Goal: Information Seeking & Learning: Learn about a topic

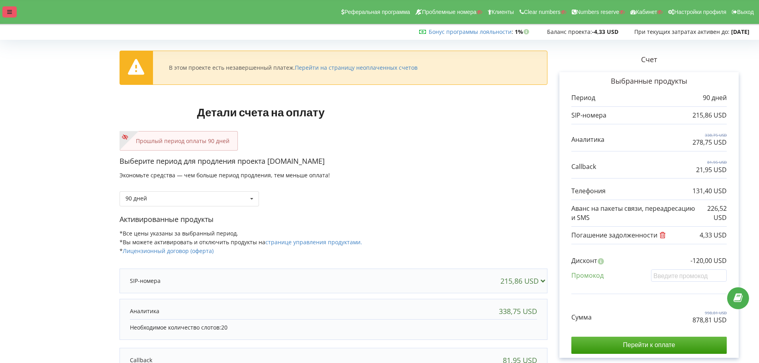
click at [6, 12] on div at bounding box center [9, 11] width 14 height 11
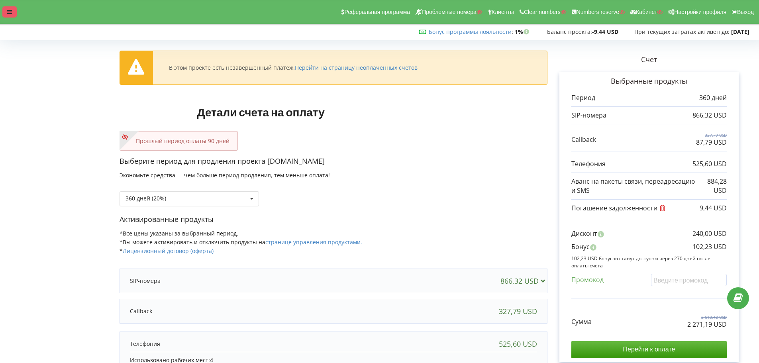
click at [12, 13] on div at bounding box center [9, 11] width 14 height 11
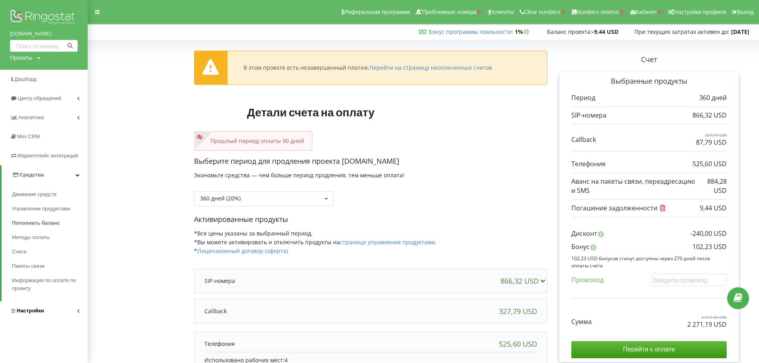
click at [35, 313] on span "Настройки" at bounding box center [30, 310] width 27 height 6
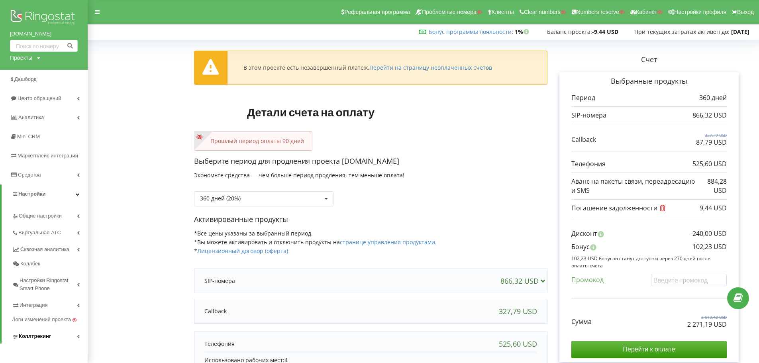
click at [26, 333] on span "Коллтрекинг" at bounding box center [35, 336] width 32 height 8
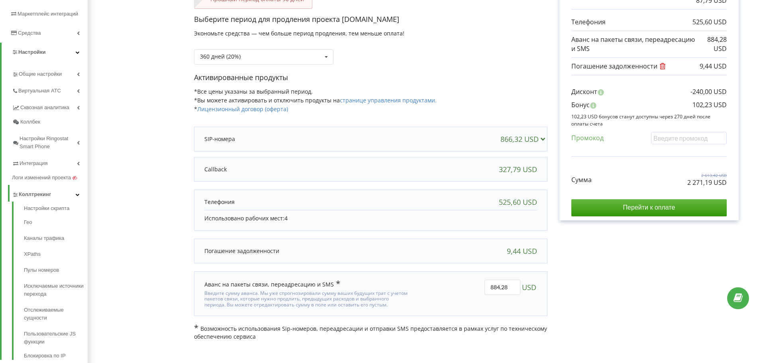
scroll to position [158, 0]
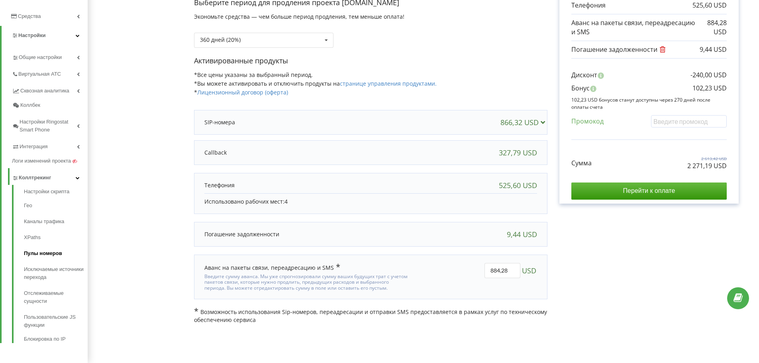
click at [49, 256] on link "Пулы номеров" at bounding box center [56, 253] width 64 height 16
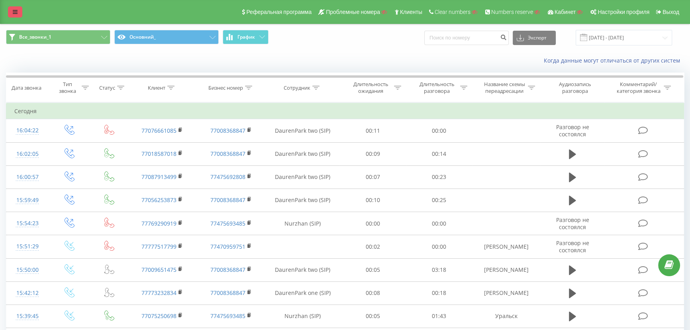
click at [20, 12] on link at bounding box center [15, 11] width 14 height 11
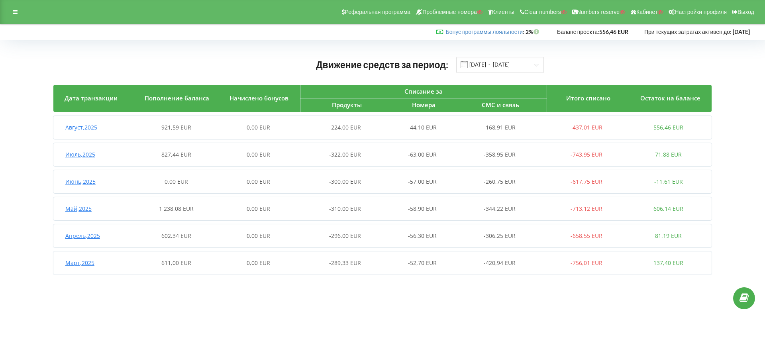
click at [113, 126] on div "Август , 2025" at bounding box center [94, 127] width 82 height 8
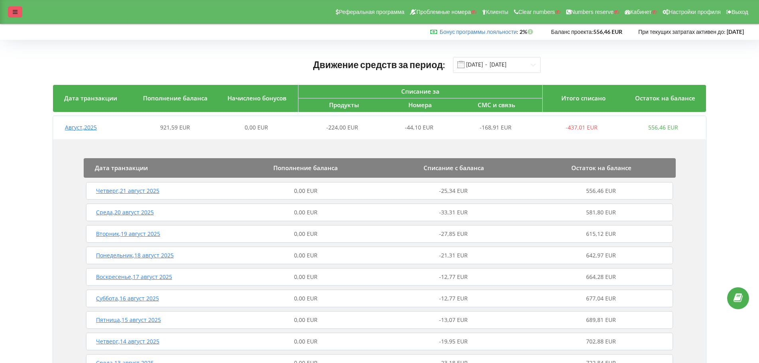
click at [16, 13] on icon at bounding box center [15, 12] width 5 height 6
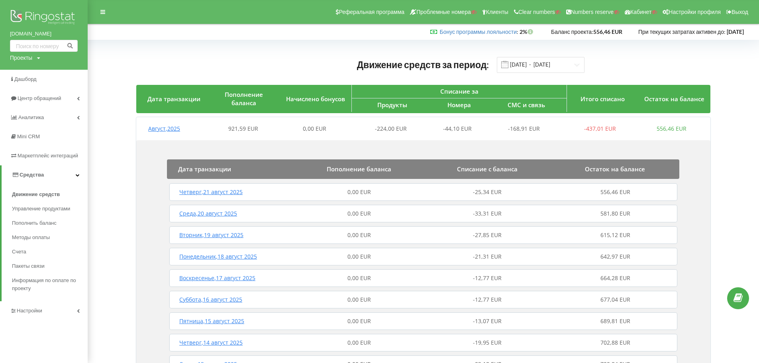
click at [57, 10] on img at bounding box center [44, 18] width 68 height 20
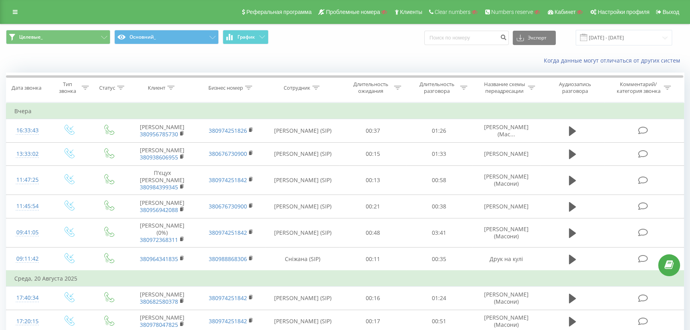
click at [70, 29] on div "Целевые_ Основний_ График Экспорт .csv .xls .xlsx [DATE] - [DATE]" at bounding box center [344, 37] width 689 height 27
click at [72, 33] on button "Целевые_" at bounding box center [58, 37] width 104 height 14
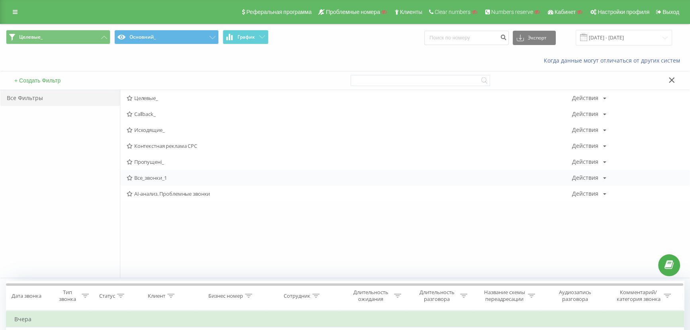
click at [145, 178] on span "Все_звонки_1" at bounding box center [349, 178] width 445 height 6
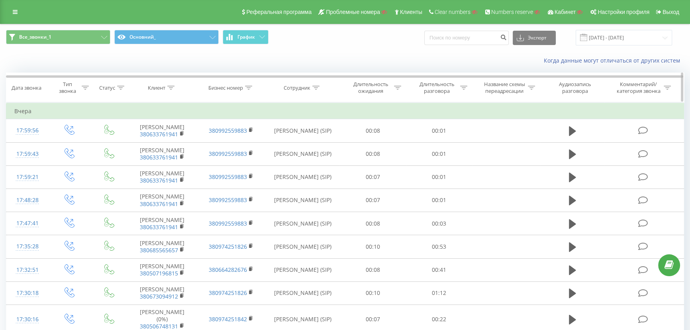
click at [170, 86] on icon at bounding box center [170, 88] width 7 height 4
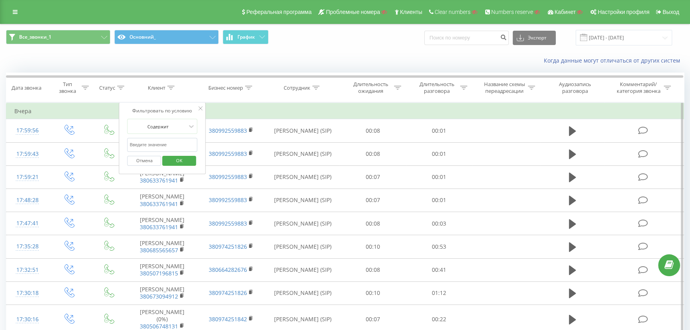
click at [141, 140] on input "text" at bounding box center [162, 145] width 70 height 14
paste input "380635933175"
type input "380635933175"
click at [176, 157] on span "OK" at bounding box center [179, 160] width 22 height 12
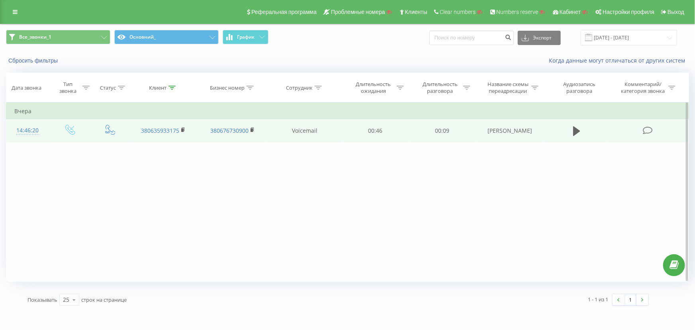
click at [33, 129] on div "14:46:20" at bounding box center [27, 131] width 27 height 16
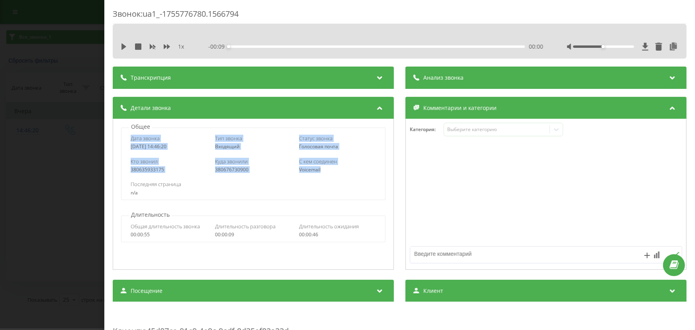
drag, startPoint x: 128, startPoint y: 140, endPoint x: 327, endPoint y: 167, distance: 200.2
click at [327, 167] on div "Дата звонка 2025-08-21 14:46:20 Тип звонка Входящий Статус звонка Голосовая поч…" at bounding box center [253, 163] width 264 height 72
copy div "Дата звонка 2025-08-21 14:46:20 Тип звонка Входящий Статус звонка Голосовая поч…"
click at [55, 178] on div "Звонок : ua1_-1755776780.1566794 1 x - 00:09 00:00 00:00 Транскрипция Для анали…" at bounding box center [347, 165] width 695 height 330
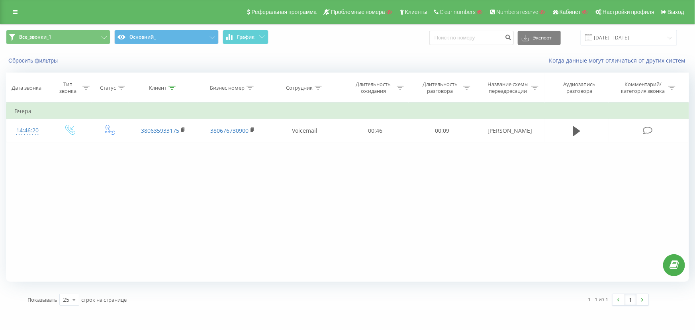
drag, startPoint x: 12, startPoint y: 0, endPoint x: 14, endPoint y: 4, distance: 4.5
click at [12, 0] on div "Реферальная программа Проблемные номера Клиенты Clear numbers Numbers reserve К…" at bounding box center [347, 12] width 695 height 24
click at [14, 9] on icon at bounding box center [15, 12] width 5 height 6
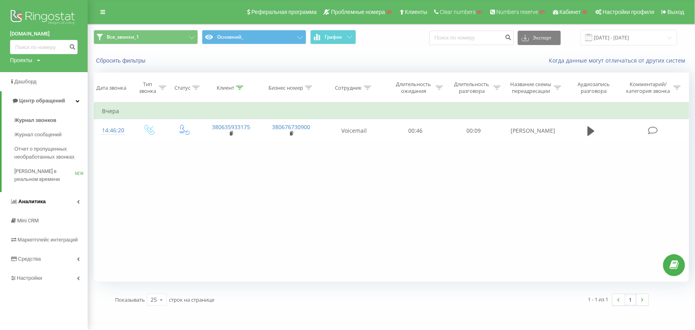
click at [31, 203] on span "Аналитика" at bounding box center [31, 201] width 27 height 6
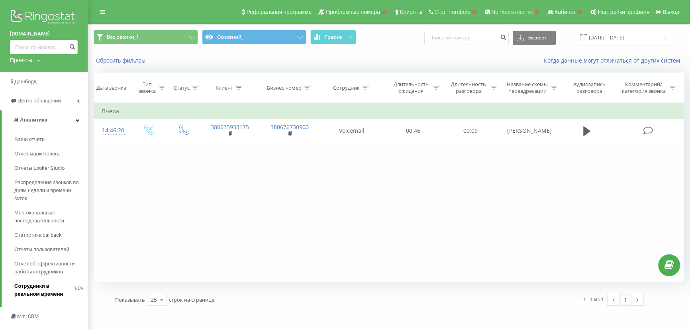
click at [33, 289] on span "Сотрудники в реальном времени" at bounding box center [44, 290] width 61 height 16
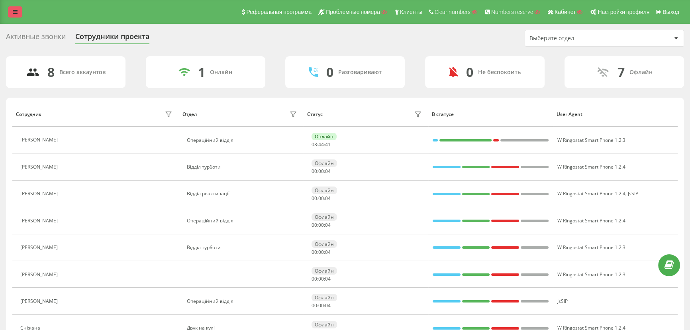
click at [18, 9] on link at bounding box center [15, 11] width 14 height 11
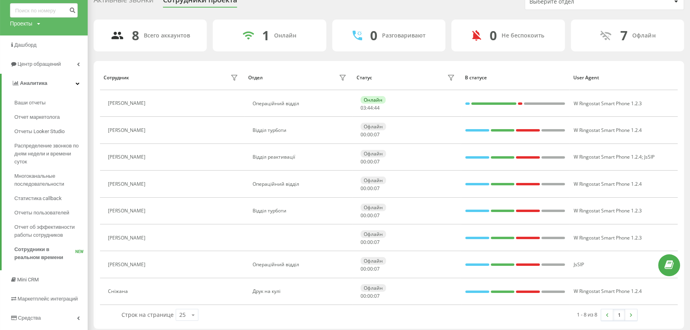
scroll to position [73, 0]
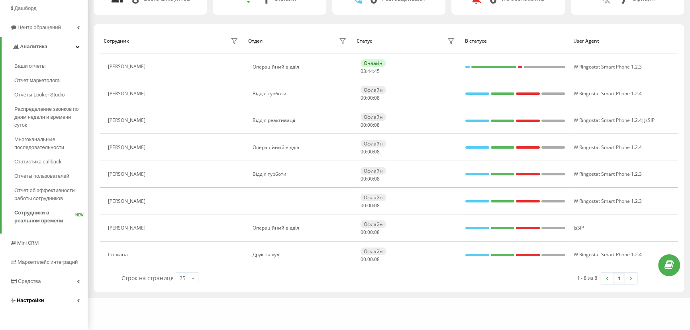
click at [39, 302] on span "Настройки" at bounding box center [30, 300] width 27 height 6
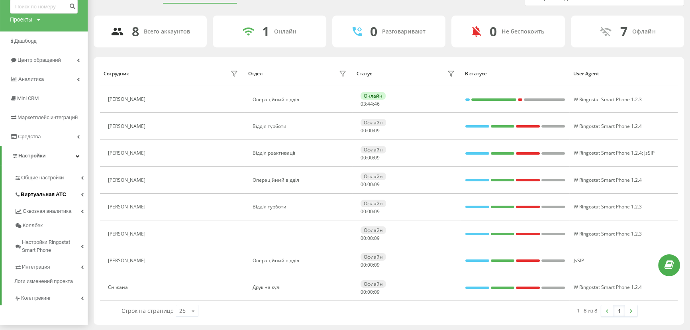
click at [37, 194] on span "Виртуальная АТС" at bounding box center [43, 194] width 45 height 8
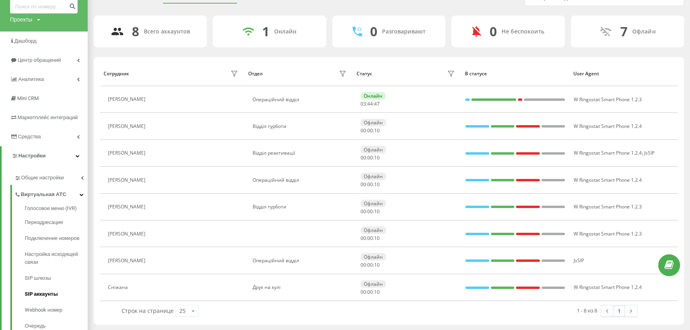
click at [35, 295] on span "SIP аккаунты" at bounding box center [41, 294] width 33 height 8
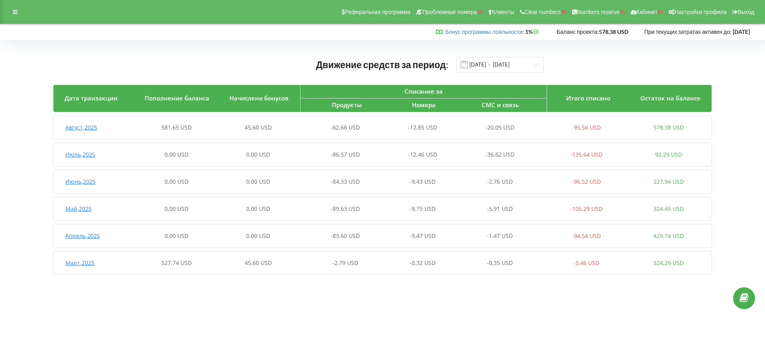
click at [113, 133] on div "[DATE] 581,65 USD 45,60 USD -62,66 USD -12,85 USD -20,05 USD -95,56 USD 578,38 …" at bounding box center [381, 127] width 656 height 19
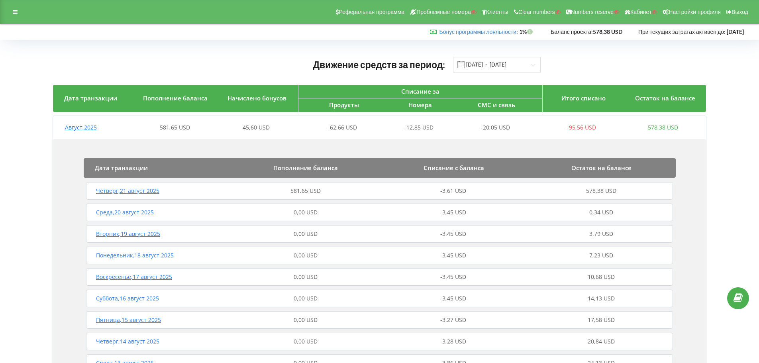
click at [188, 194] on div "Четверг , 21 август 2025" at bounding box center [158, 191] width 148 height 8
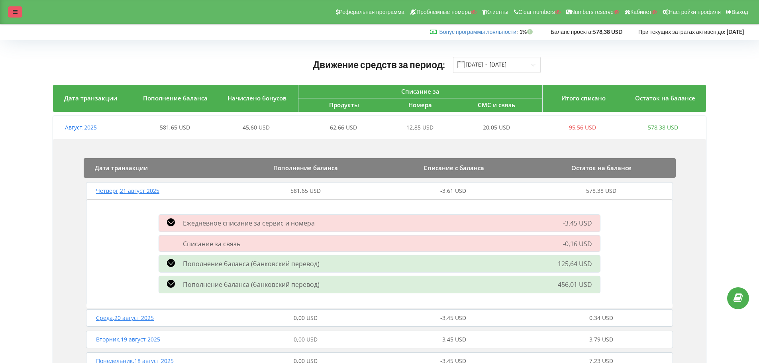
click at [14, 12] on icon at bounding box center [15, 12] width 5 height 6
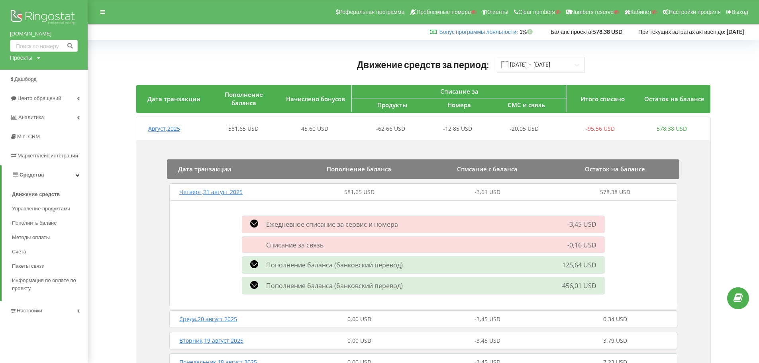
click at [42, 18] on img at bounding box center [44, 18] width 68 height 20
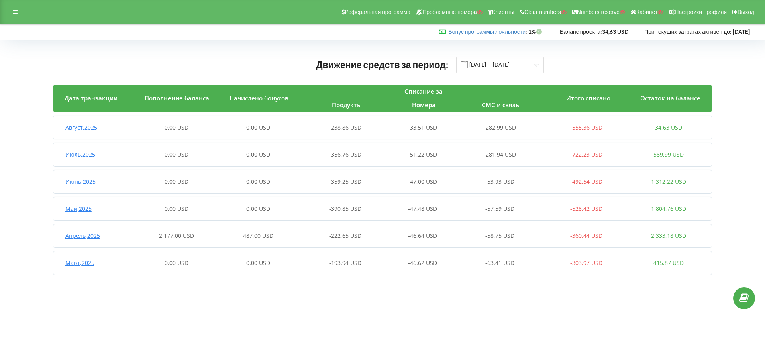
click at [115, 238] on div "Апрель , 2025" at bounding box center [94, 236] width 82 height 8
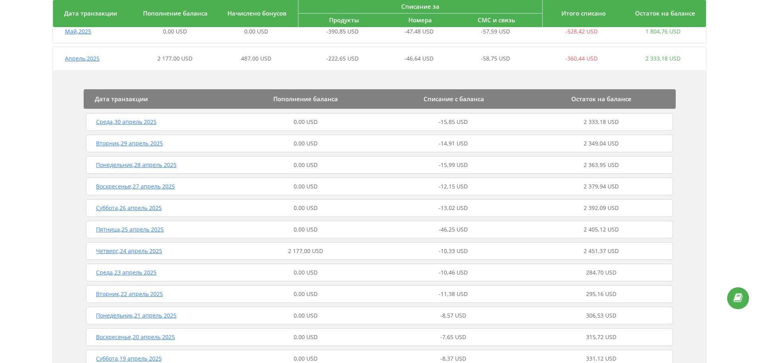
scroll to position [183, 0]
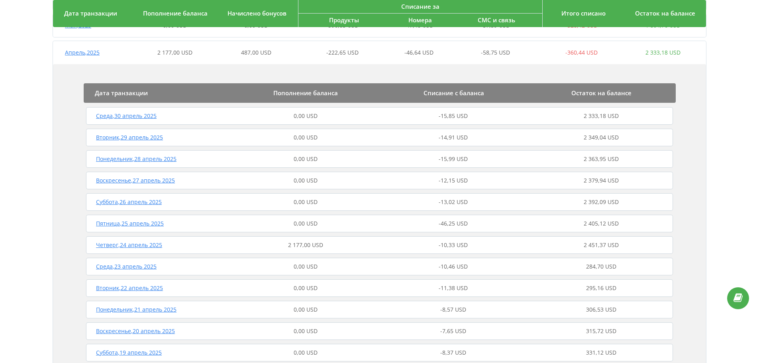
click at [202, 241] on div "Четверг , 24 апрель 2025" at bounding box center [158, 245] width 148 height 8
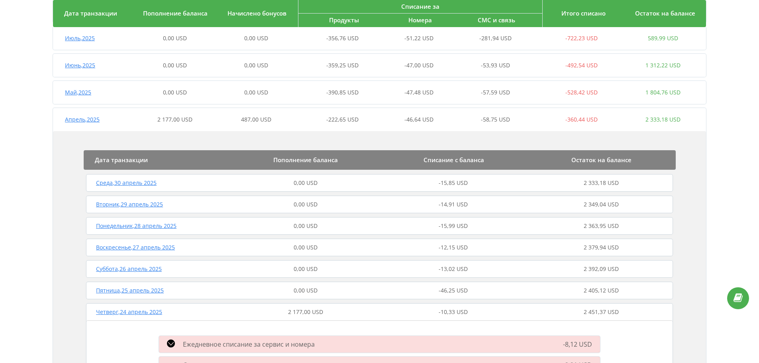
scroll to position [0, 0]
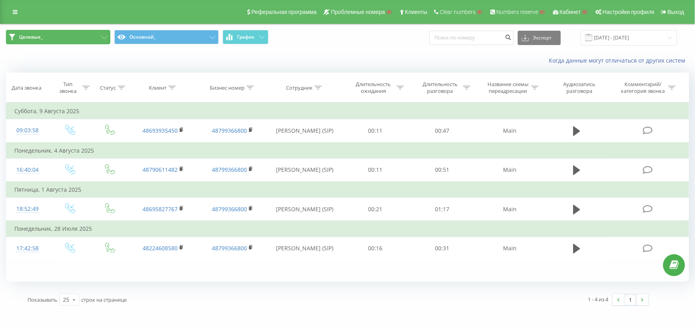
click at [72, 38] on button "Целевые_" at bounding box center [58, 37] width 104 height 14
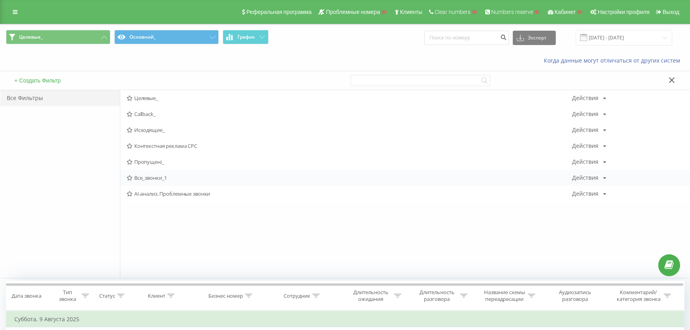
click at [145, 176] on span "Все_звонки_1" at bounding box center [349, 178] width 445 height 6
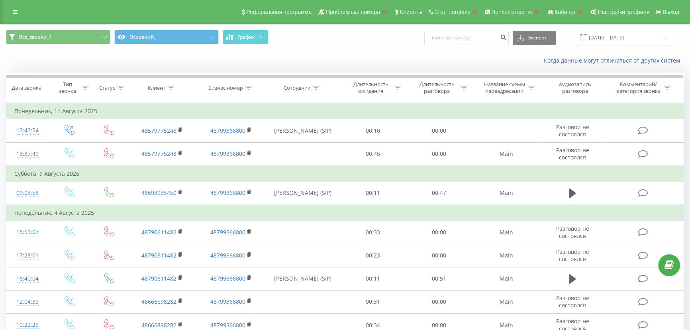
click at [6, 12] on div "Реферальная программа Проблемные номера Клиенты Clear numbers Numbers reserve К…" at bounding box center [345, 12] width 690 height 24
click at [10, 11] on link at bounding box center [15, 11] width 14 height 11
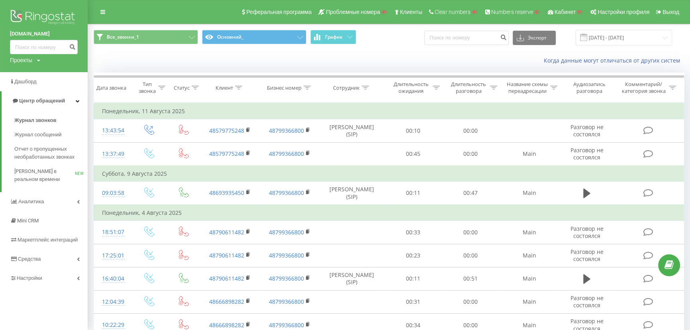
drag, startPoint x: 54, startPoint y: 18, endPoint x: 36, endPoint y: 18, distance: 17.9
click at [36, 18] on img at bounding box center [44, 18] width 68 height 20
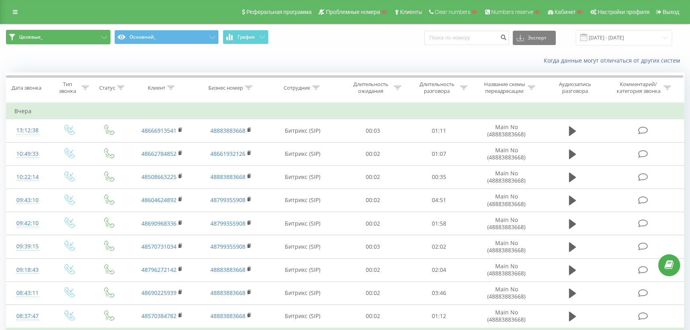
click at [48, 38] on button "Целевые_" at bounding box center [58, 37] width 104 height 14
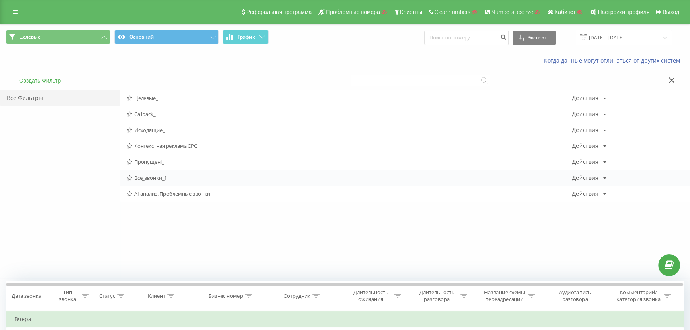
click at [147, 176] on span "Все_звонки_1" at bounding box center [349, 178] width 445 height 6
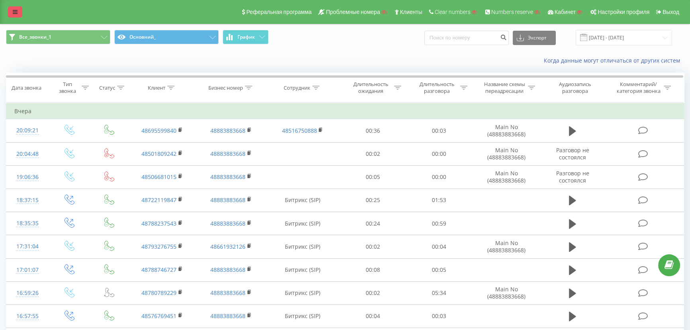
click at [17, 7] on link at bounding box center [15, 11] width 14 height 11
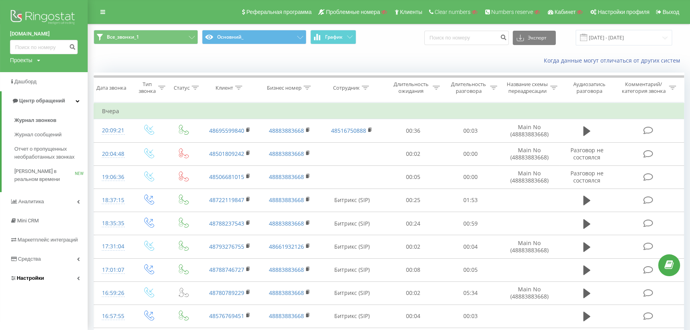
click at [27, 275] on span "Настройки" at bounding box center [30, 278] width 27 height 6
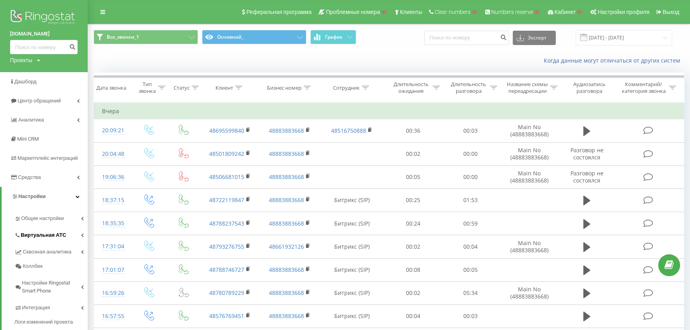
click at [36, 229] on link "Виртуальная АТС" at bounding box center [50, 233] width 73 height 17
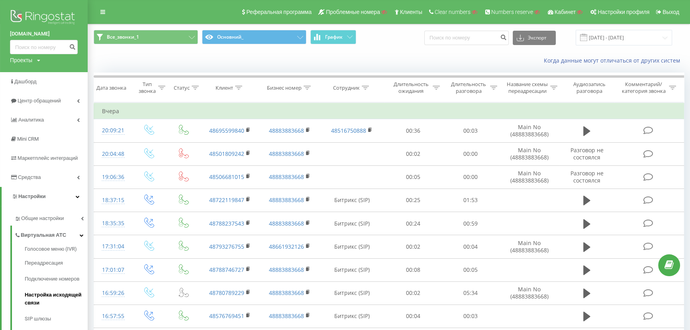
click at [39, 293] on span "Настройка исходящей связи" at bounding box center [54, 299] width 59 height 16
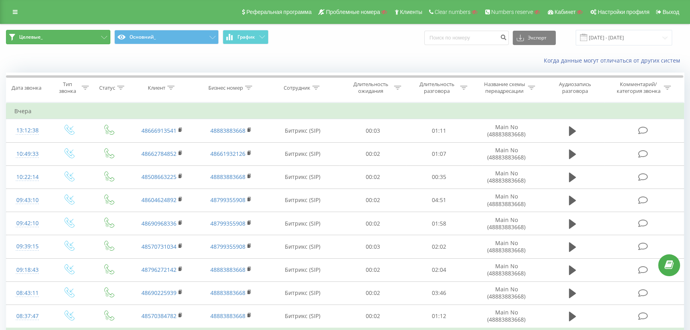
drag, startPoint x: 40, startPoint y: 33, endPoint x: 56, endPoint y: 46, distance: 20.5
click at [39, 34] on span "Целевые_" at bounding box center [30, 37] width 23 height 6
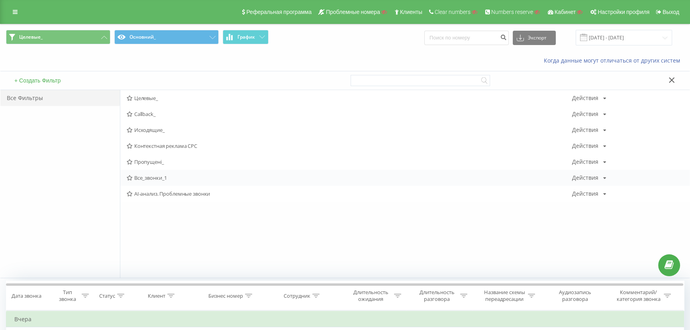
click at [144, 175] on span "Все_звонки_1" at bounding box center [349, 178] width 445 height 6
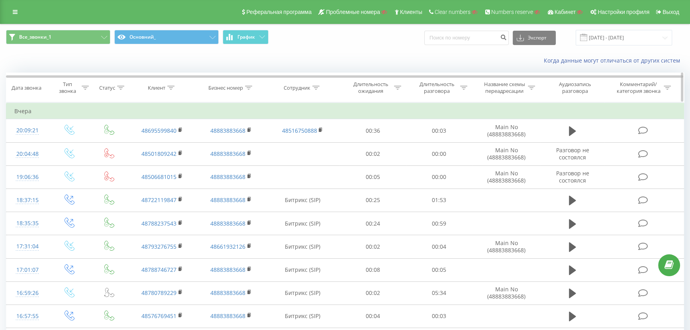
click at [247, 86] on icon at bounding box center [248, 88] width 7 height 4
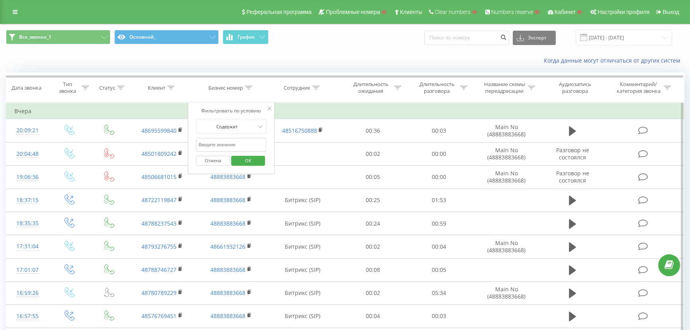
click at [226, 143] on input "text" at bounding box center [231, 145] width 70 height 14
paste input "[PHONE_NUMBER]"
click at [250, 161] on span "OK" at bounding box center [248, 160] width 22 height 12
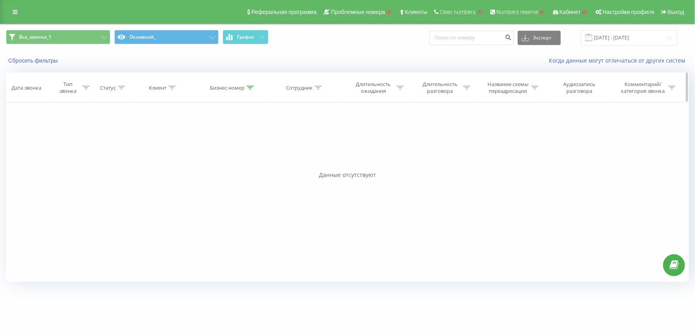
drag, startPoint x: 245, startPoint y: 83, endPoint x: 245, endPoint y: 88, distance: 5.2
click at [245, 83] on th "Бизнес номер" at bounding box center [232, 87] width 69 height 29
click at [245, 89] on div "Бизнес номер" at bounding box center [232, 87] width 44 height 7
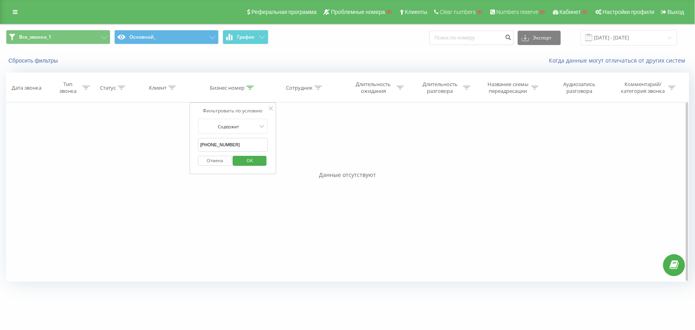
drag, startPoint x: 203, startPoint y: 144, endPoint x: 192, endPoint y: 144, distance: 11.2
click at [192, 144] on div "Фильтровать по условию Содержит +48883883668 Отмена OK" at bounding box center [233, 138] width 87 height 72
type input "48883883668"
click button "OK" at bounding box center [250, 161] width 34 height 10
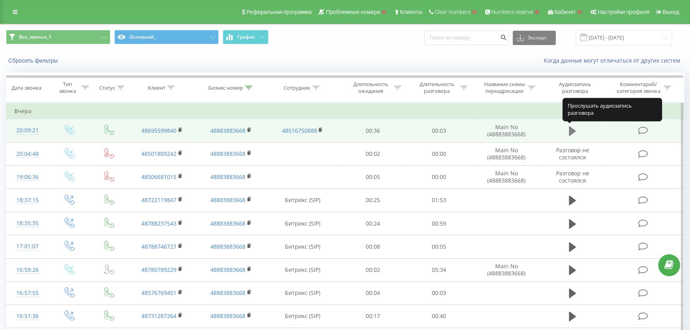
click at [571, 131] on icon at bounding box center [572, 131] width 7 height 10
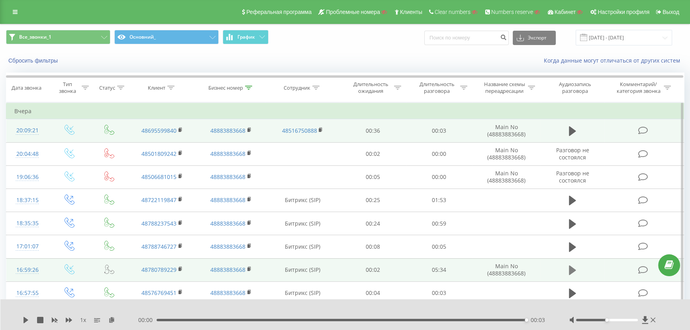
click at [575, 268] on icon at bounding box center [572, 269] width 7 height 11
click at [378, 319] on div "03:18" at bounding box center [343, 320] width 370 height 2
click at [353, 321] on div "02:55" at bounding box center [343, 320] width 370 height 2
click at [409, 319] on div "03:46" at bounding box center [343, 320] width 370 height 2
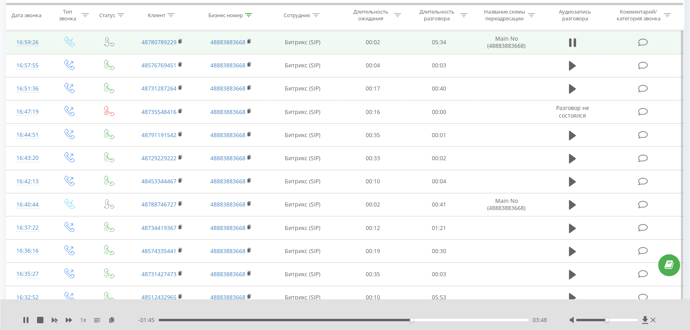
scroll to position [228, 0]
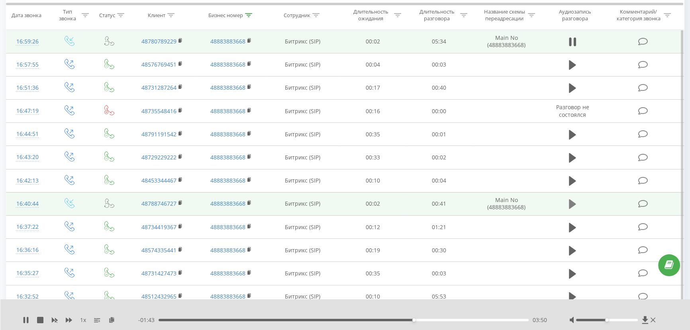
click at [573, 203] on icon at bounding box center [572, 204] width 7 height 10
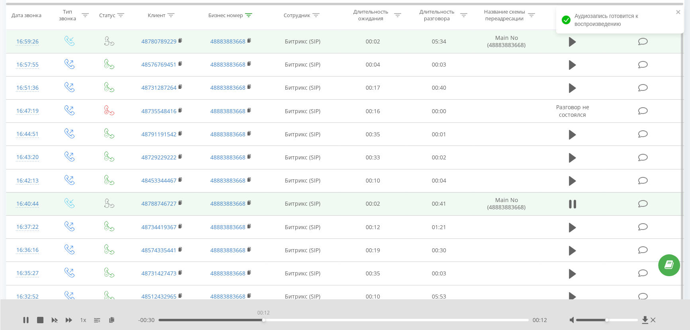
click at [263, 319] on div "00:12" at bounding box center [343, 320] width 370 height 2
click at [297, 318] on div "- 00:29 00:12 00:12" at bounding box center [343, 320] width 411 height 8
drag, startPoint x: 319, startPoint y: 320, endPoint x: 323, endPoint y: 320, distance: 4.4
click at [319, 320] on div "00:13" at bounding box center [343, 320] width 370 height 2
click at [397, 321] on div "00:18" at bounding box center [343, 320] width 370 height 2
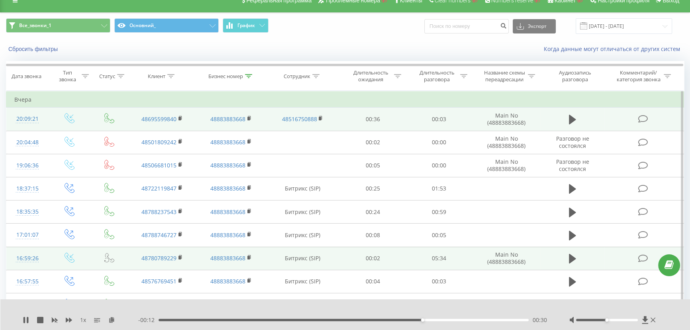
scroll to position [0, 0]
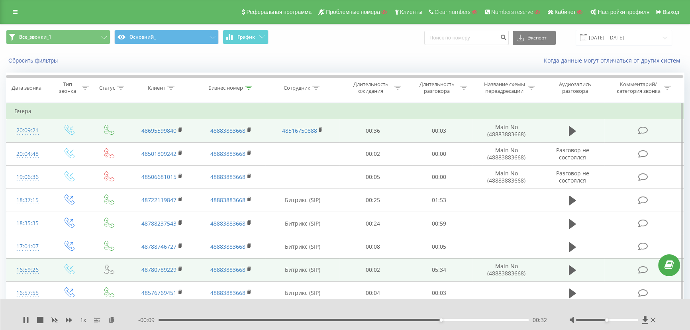
click at [20, 317] on div "1 x - 00:09 00:32 00:32" at bounding box center [345, 314] width 690 height 31
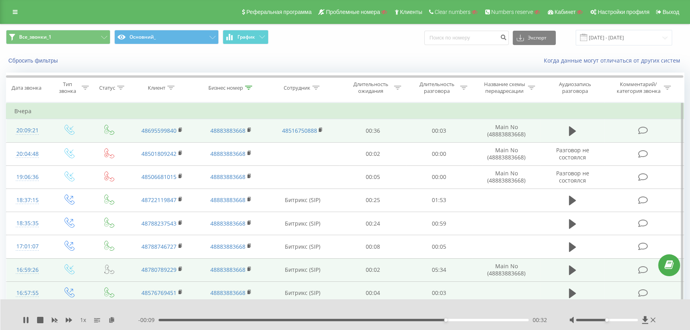
drag, startPoint x: 24, startPoint y: 321, endPoint x: 38, endPoint y: 286, distance: 37.0
click at [25, 321] on icon at bounding box center [24, 320] width 2 height 6
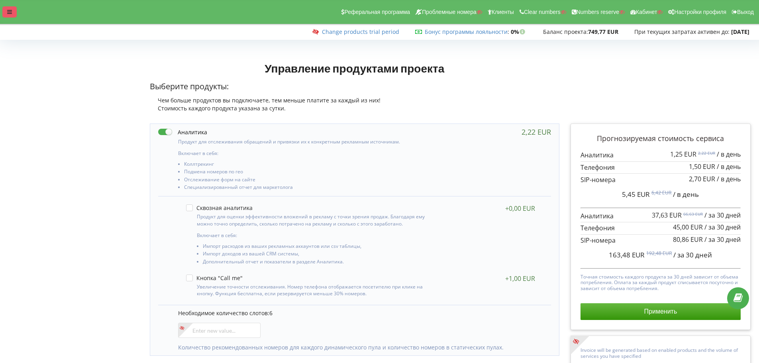
click at [11, 11] on icon at bounding box center [9, 12] width 5 height 6
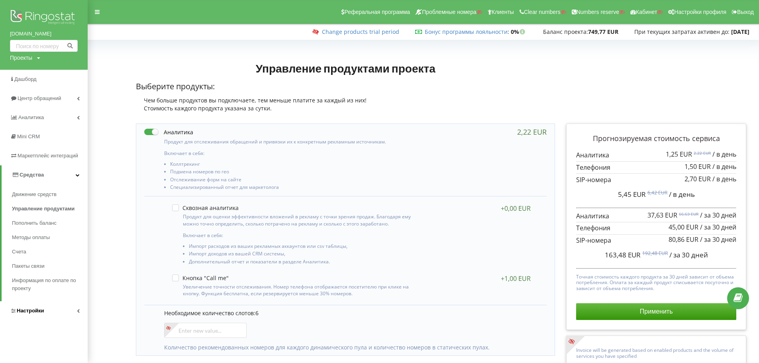
click at [37, 311] on span "Настройки" at bounding box center [30, 310] width 27 height 6
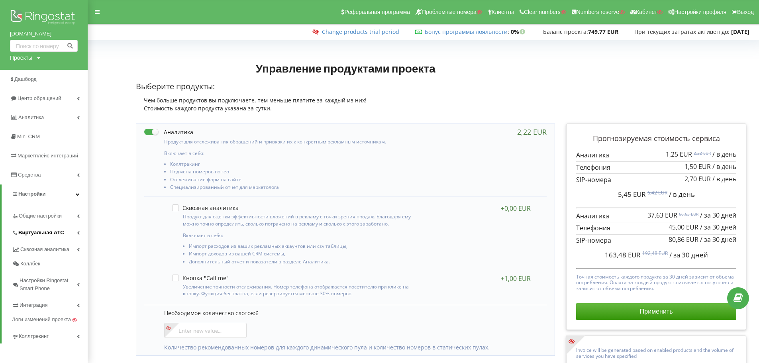
click at [30, 227] on link "Виртуальная АТС" at bounding box center [50, 231] width 76 height 17
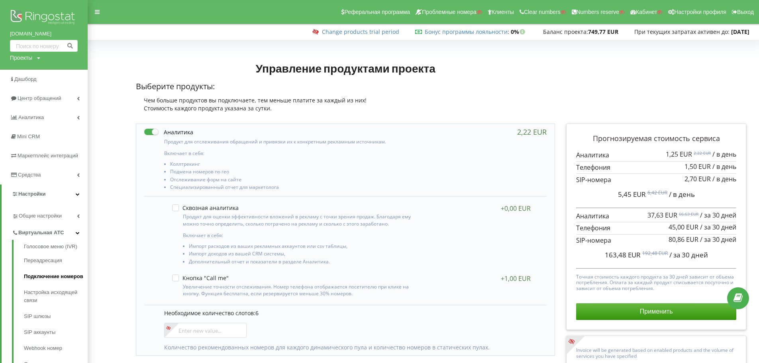
click at [35, 274] on link "Подключение номеров" at bounding box center [56, 276] width 64 height 16
